Goal: Task Accomplishment & Management: Manage account settings

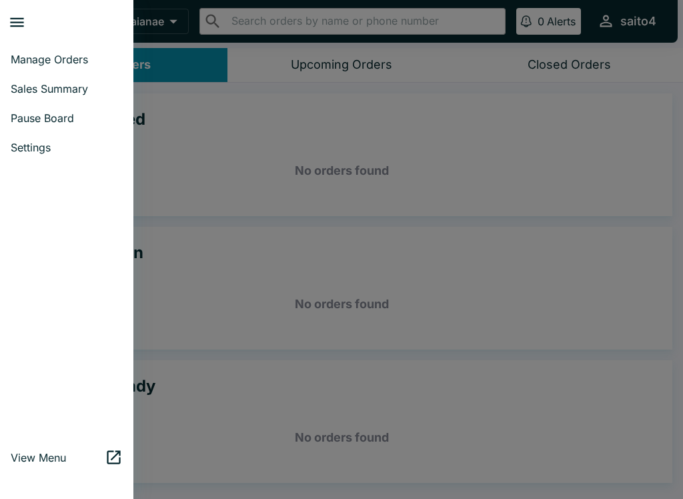
click at [73, 83] on span "Sales Summary" at bounding box center [67, 88] width 112 height 13
select select "03:00"
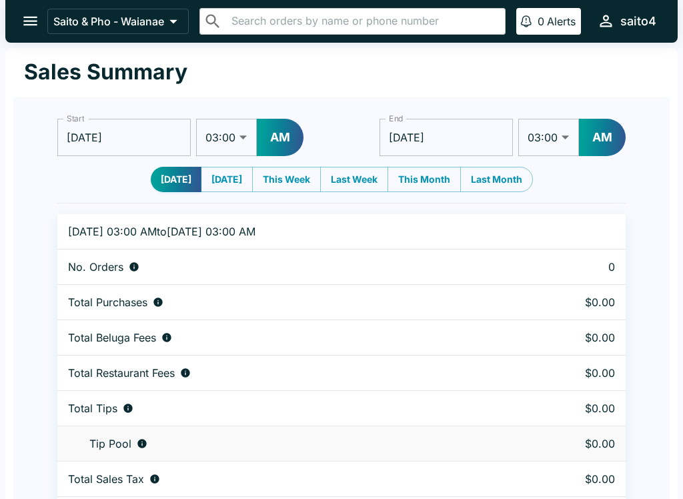
click at [149, 141] on input "[DATE]" at bounding box center [123, 137] width 133 height 37
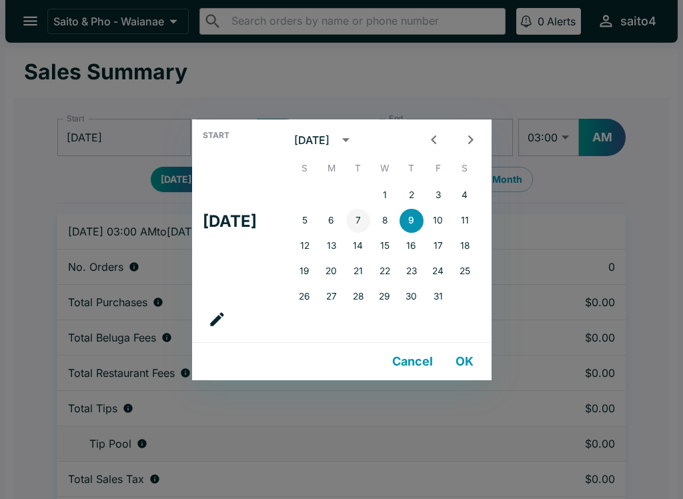
click at [366, 219] on button "7" at bounding box center [358, 221] width 24 height 24
click at [337, 217] on button "6" at bounding box center [332, 221] width 24 height 24
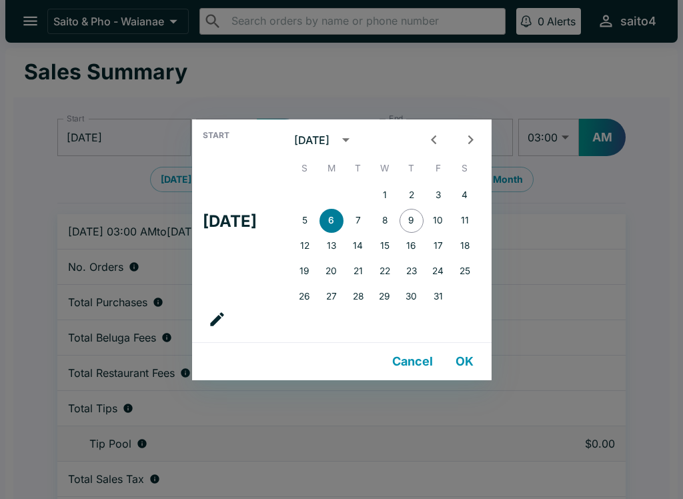
type input "[DATE]"
click at [476, 367] on button "OK" at bounding box center [465, 361] width 43 height 27
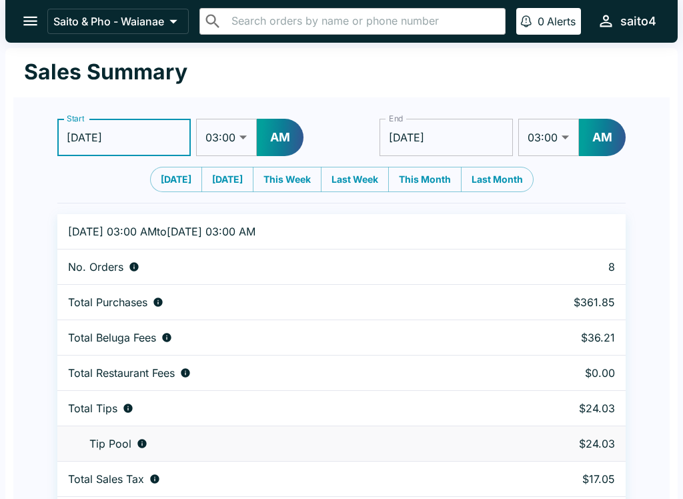
click at [465, 133] on input "[DATE]" at bounding box center [446, 137] width 133 height 37
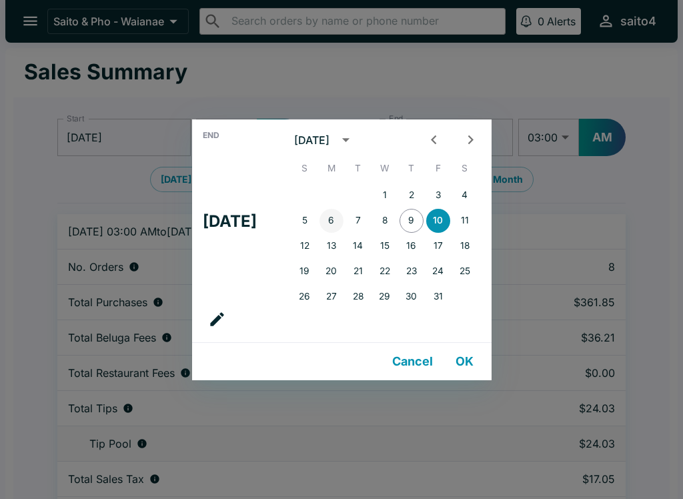
click at [344, 217] on button "6" at bounding box center [332, 221] width 24 height 24
type input "[DATE]"
click at [474, 365] on button "OK" at bounding box center [465, 361] width 43 height 27
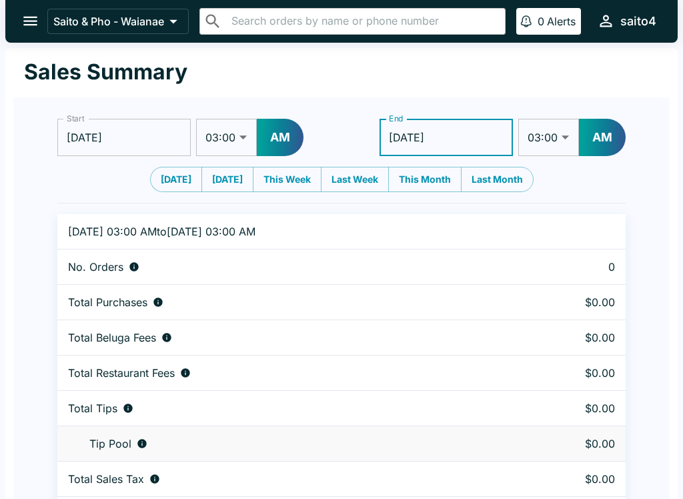
click at [566, 151] on select "01:00 01:30 02:00 02:30 03:00 03:30 04:00 04:30 05:00 05:30 06:00 06:30 07:00 0…" at bounding box center [548, 137] width 61 height 37
select select "11:00"
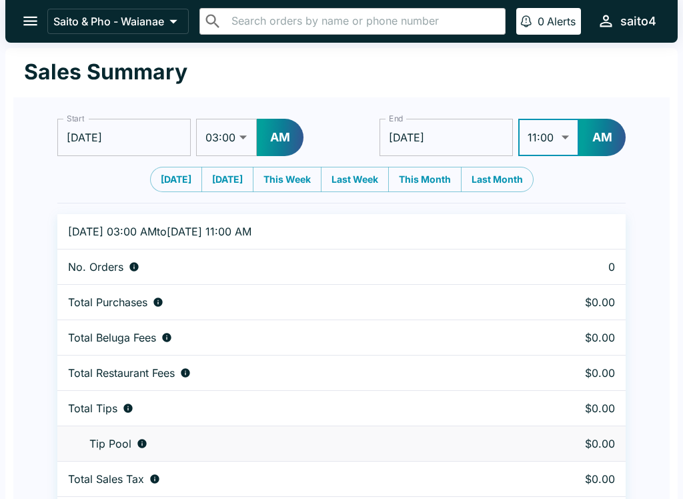
click at [250, 129] on select "01:00 01:30 02:00 02:30 03:00 03:30 04:00 04:30 05:00 05:30 06:00 06:30 07:00 0…" at bounding box center [226, 137] width 61 height 37
click at [245, 153] on select "01:00 01:30 02:00 02:30 03:00 03:30 04:00 04:30 05:00 05:30 06:00 06:30 07:00 0…" at bounding box center [226, 137] width 61 height 37
select select "11:00"
click at [592, 141] on button "AM" at bounding box center [602, 137] width 47 height 37
click at [44, 27] on button "open drawer" at bounding box center [30, 21] width 34 height 34
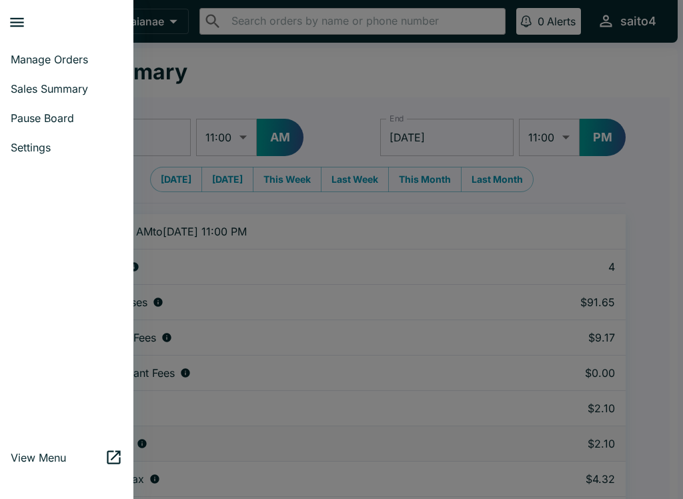
click at [61, 34] on div at bounding box center [70, 22] width 125 height 34
click at [60, 33] on div at bounding box center [70, 22] width 125 height 34
click at [79, 45] on link "Manage Orders" at bounding box center [66, 59] width 133 height 29
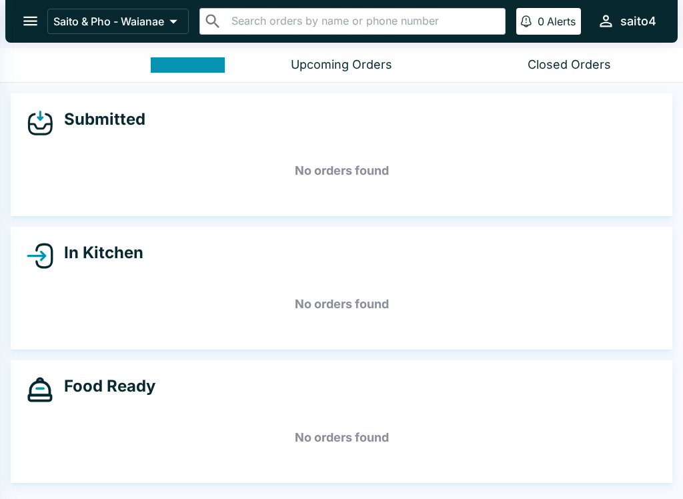
click at [79, 45] on div at bounding box center [341, 249] width 683 height 499
